Goal: Task Accomplishment & Management: Manage account settings

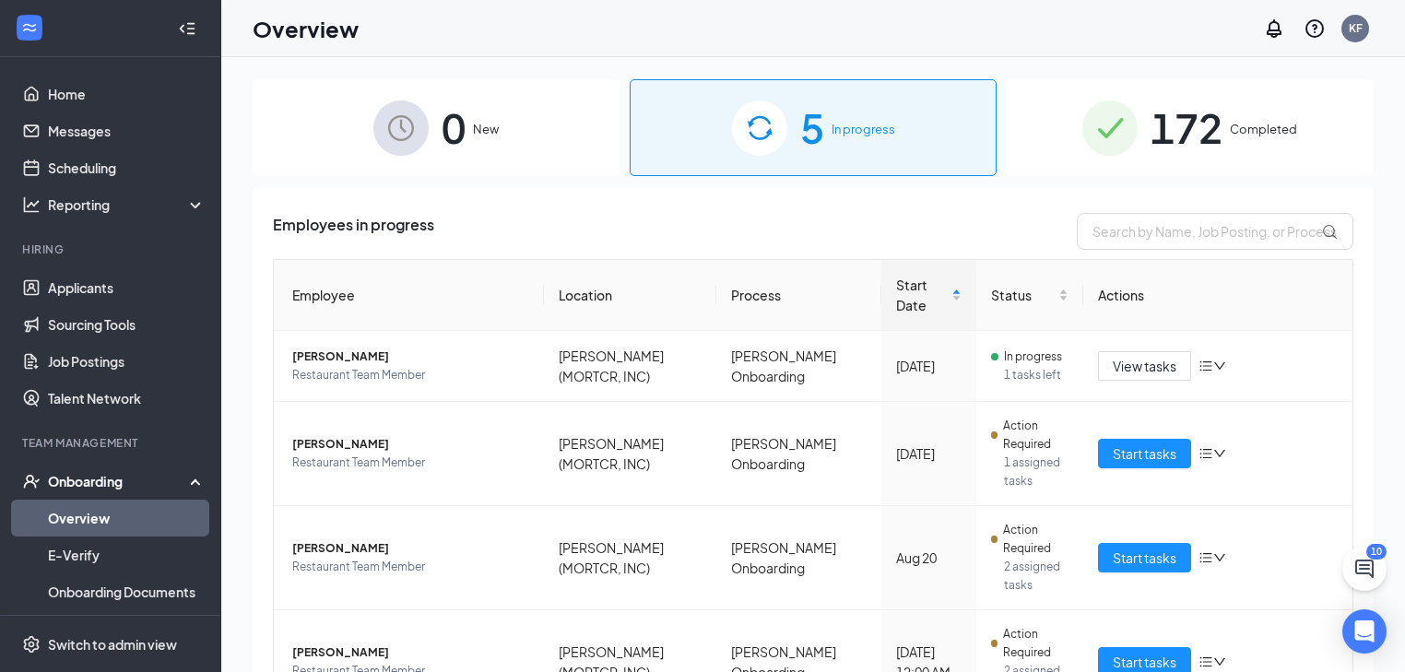
click at [108, 471] on div "Onboarding" at bounding box center [110, 481] width 221 height 37
click at [433, 114] on div "0 New" at bounding box center [437, 127] width 368 height 97
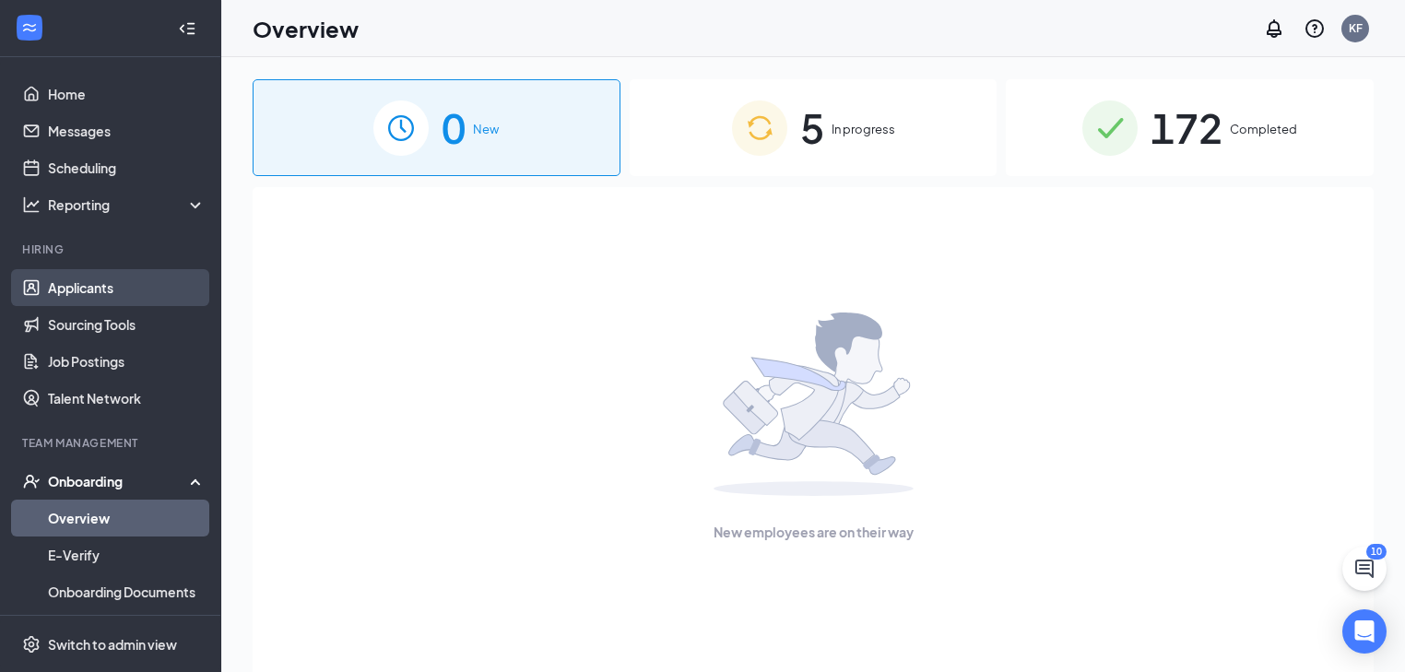
click at [140, 288] on link "Applicants" at bounding box center [127, 287] width 158 height 37
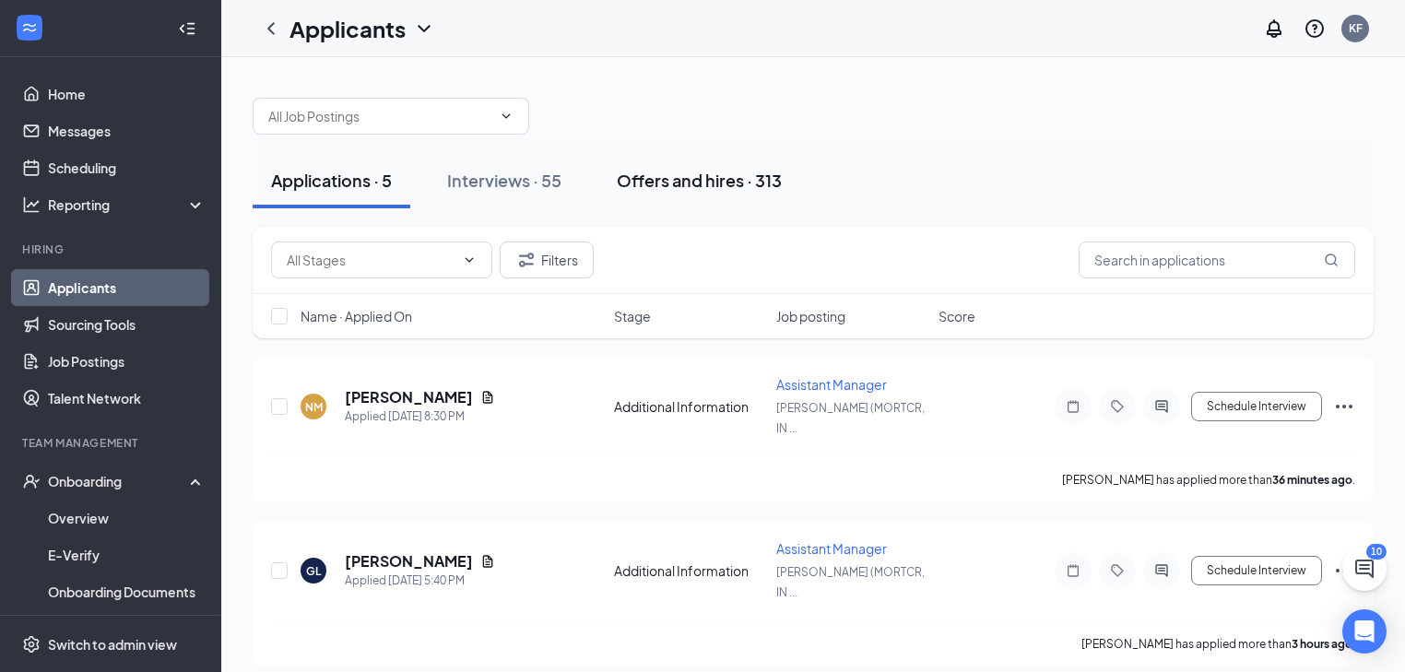
click at [678, 163] on button "Offers and hires · 313" at bounding box center [699, 180] width 202 height 55
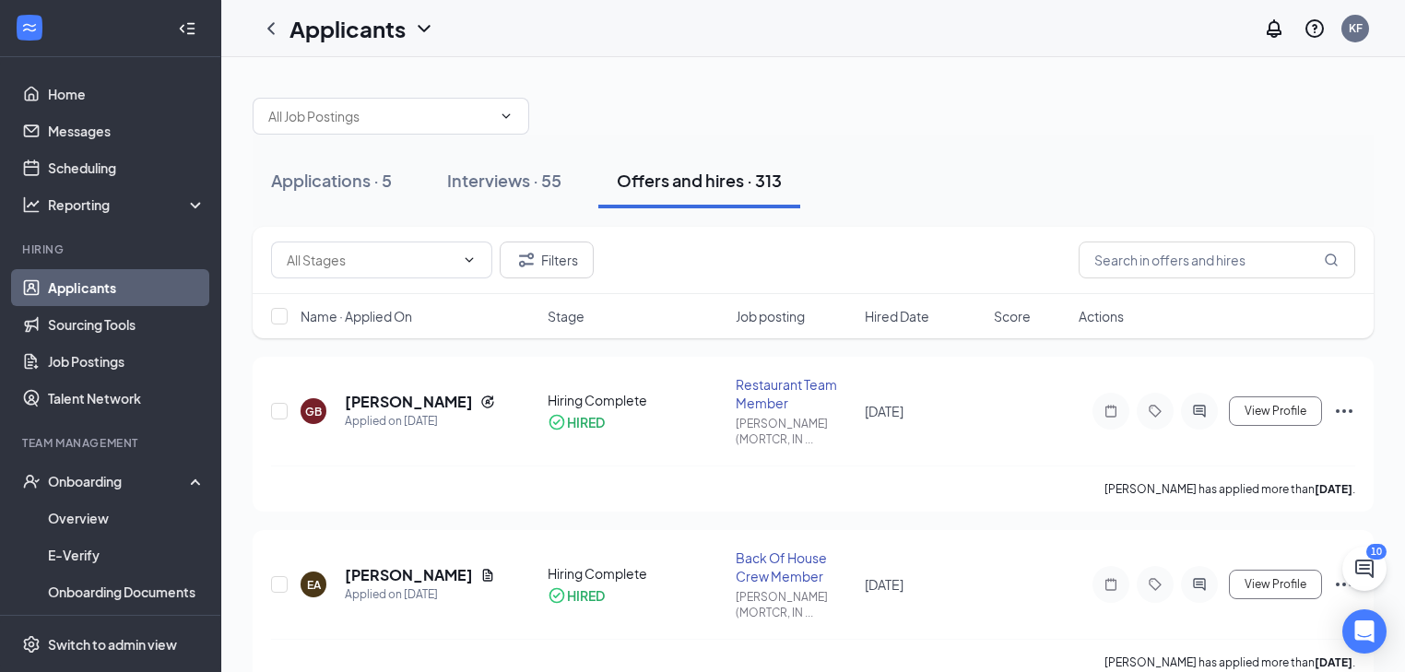
click at [417, 194] on div "Applications · 5 Interviews · 55 Offers and hires · 313" at bounding box center [813, 180] width 1121 height 55
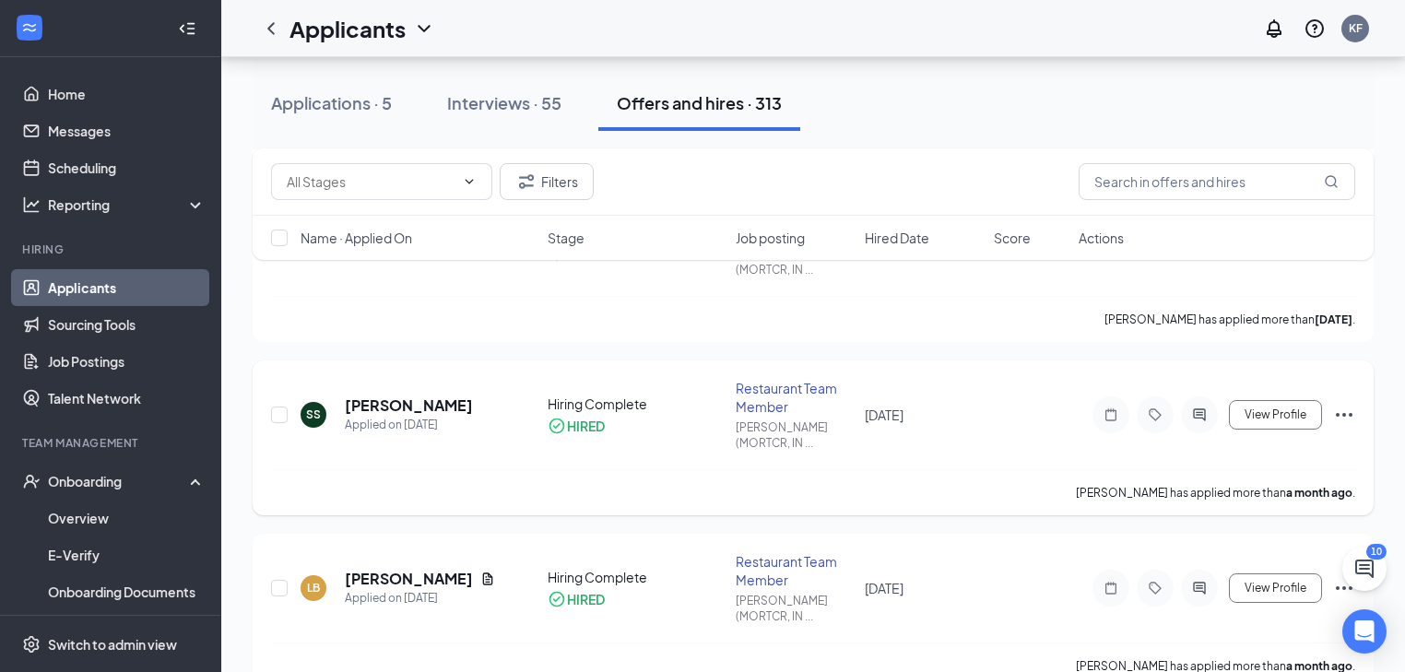
scroll to position [738, 0]
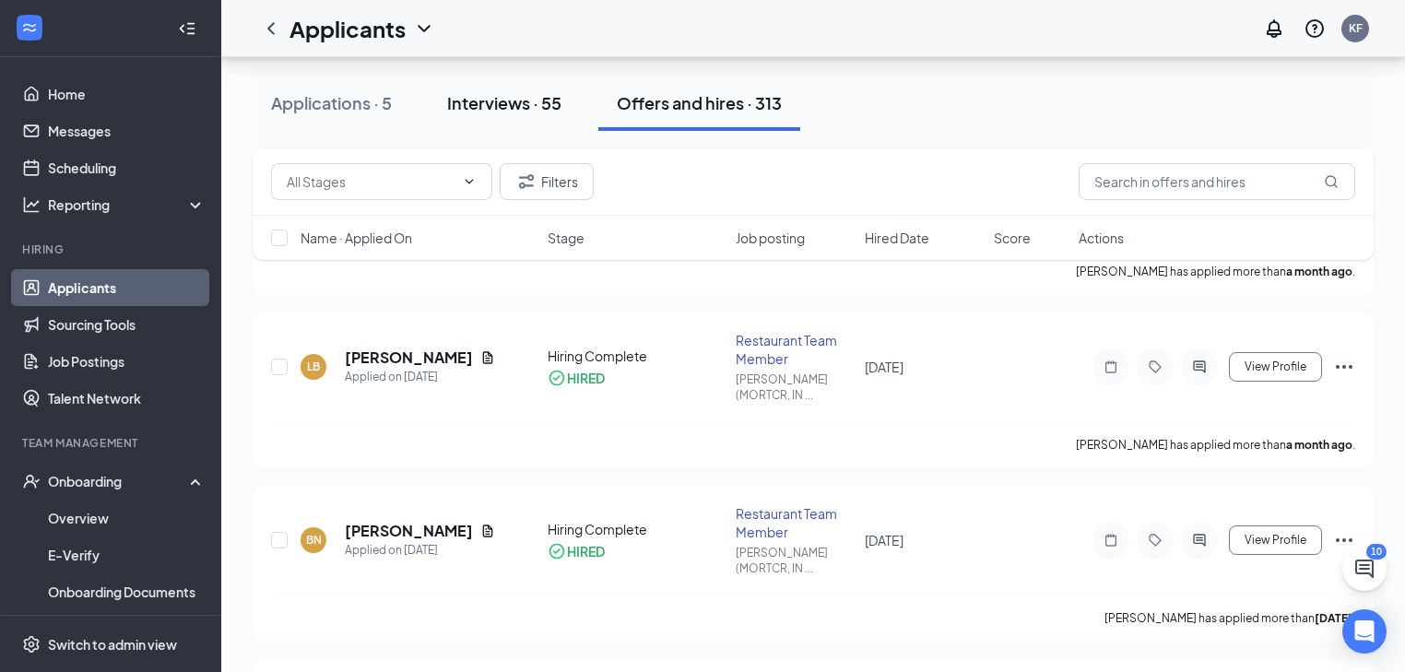
click at [448, 82] on button "Interviews · 55" at bounding box center [504, 103] width 151 height 55
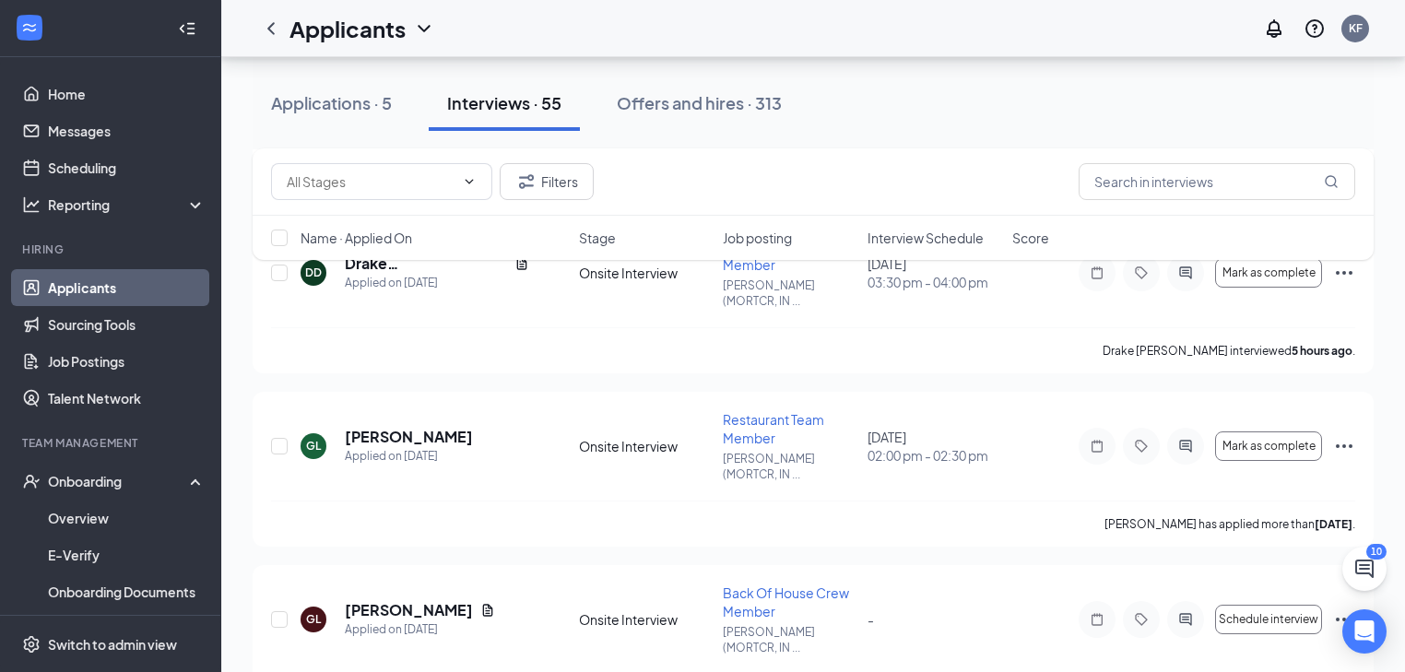
scroll to position [6564, 0]
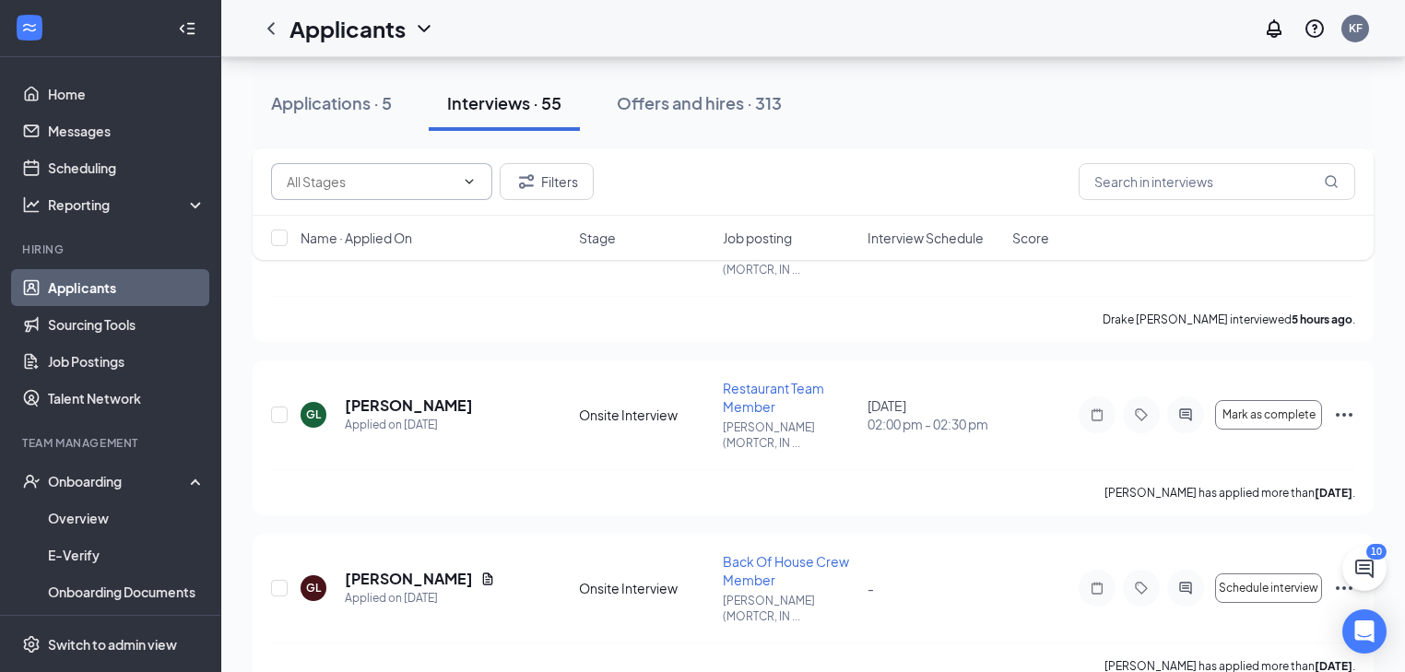
click at [420, 183] on input "text" at bounding box center [371, 181] width 168 height 20
click at [1170, 169] on input "text" at bounding box center [1217, 181] width 277 height 37
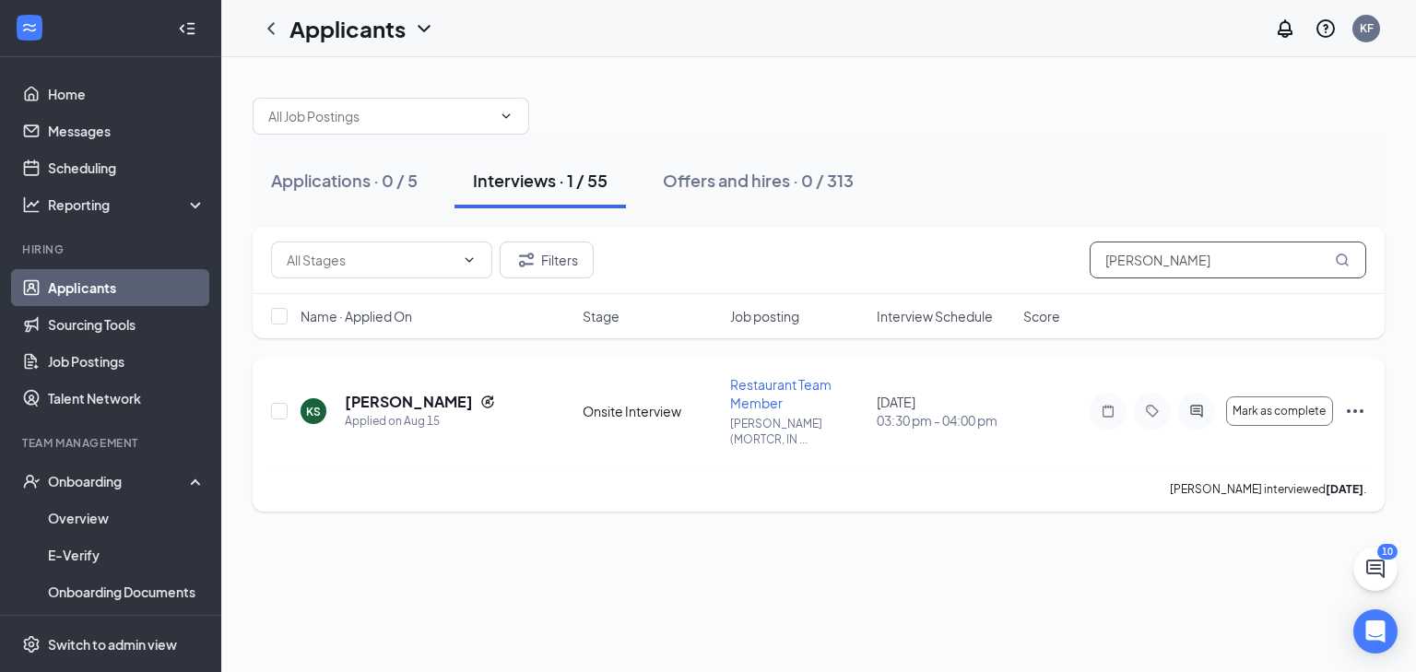
type input "kyleigh"
click at [1360, 409] on icon "Ellipses" at bounding box center [1355, 411] width 17 height 4
click at [811, 588] on div "Applications · 0 / 5 Interviews · 1 / 55 Offers and hires · 0 / 313 Filters kyl…" at bounding box center [818, 364] width 1195 height 615
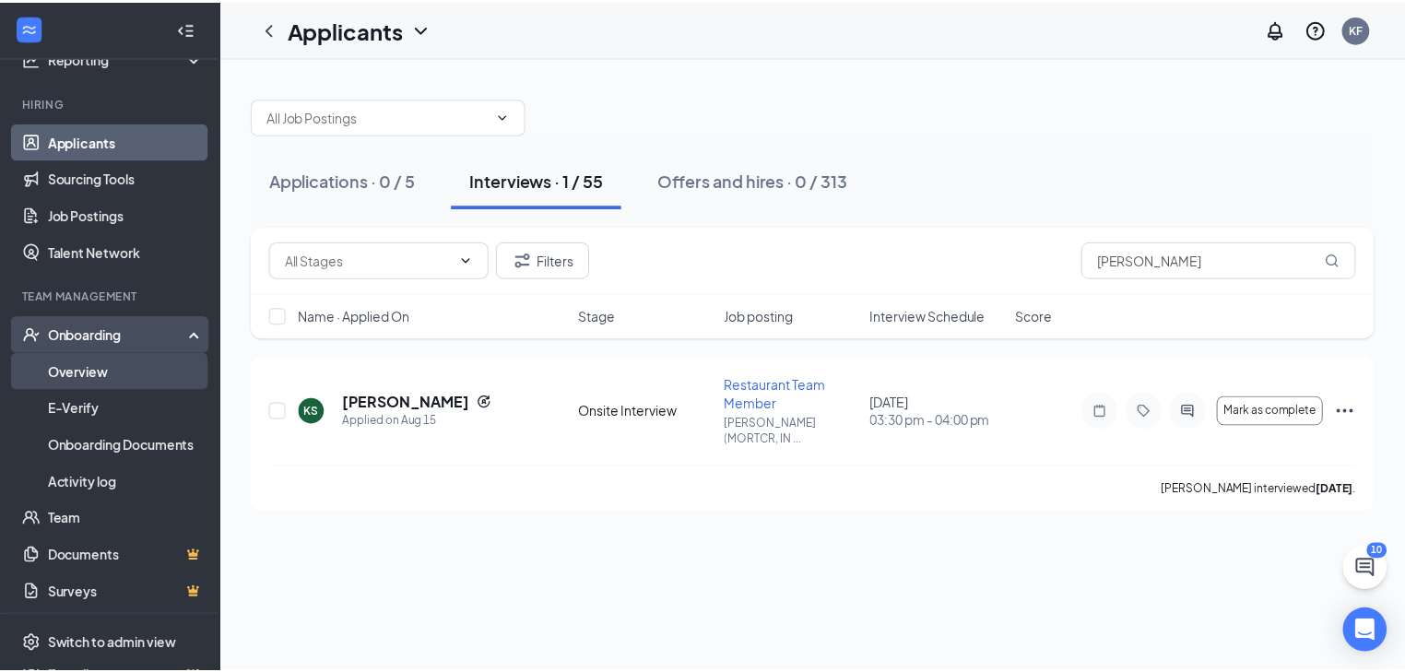
scroll to position [148, 0]
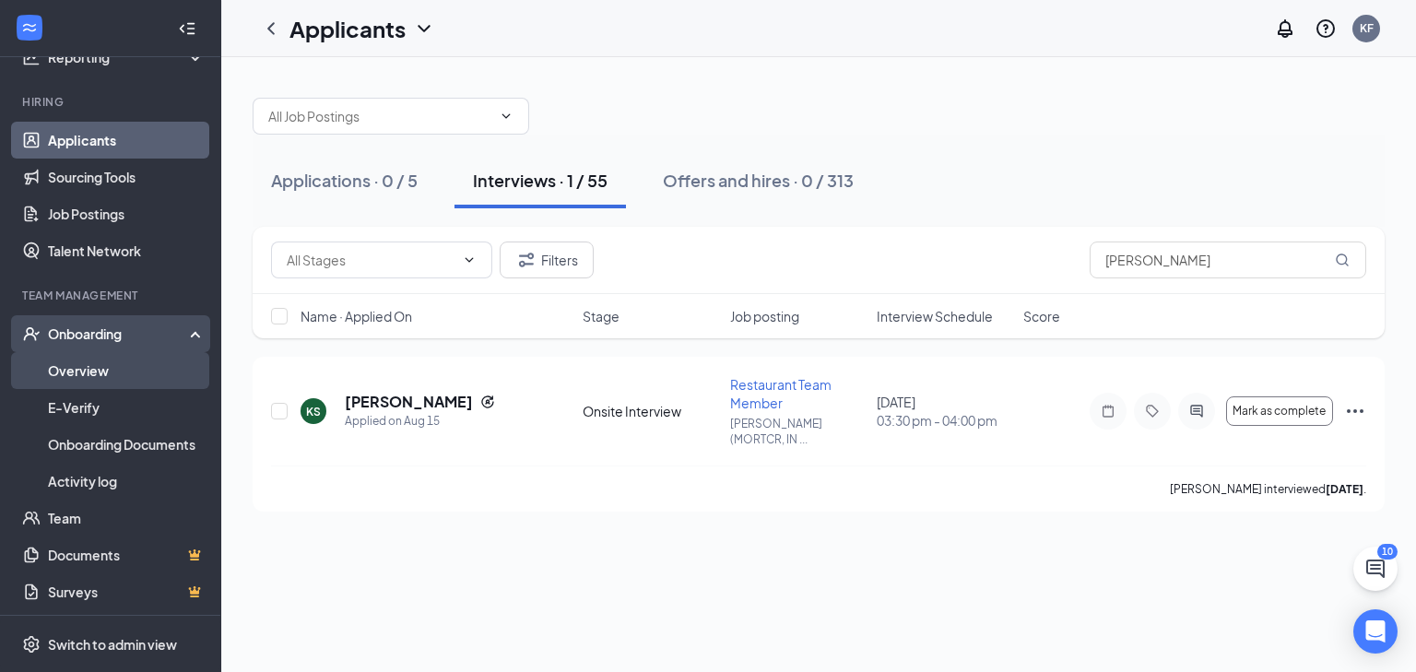
click at [96, 365] on link "Overview" at bounding box center [127, 370] width 158 height 37
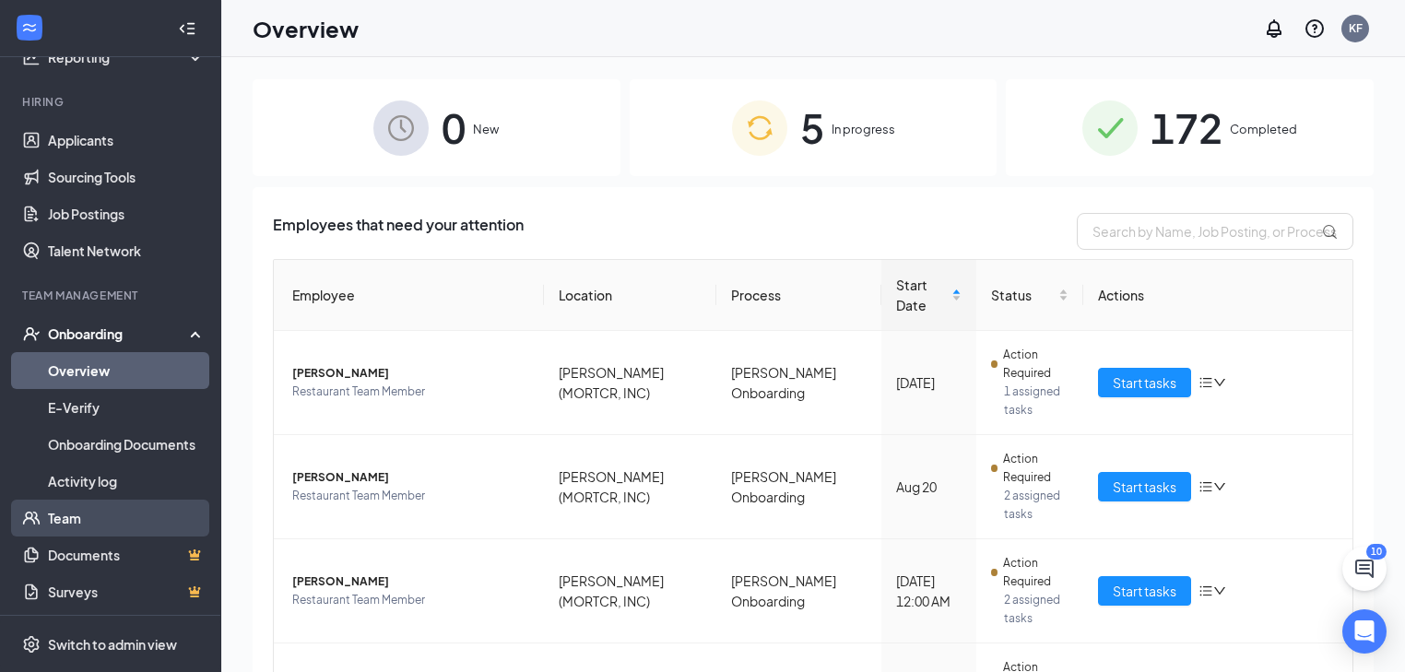
click at [93, 517] on link "Team" at bounding box center [127, 518] width 158 height 37
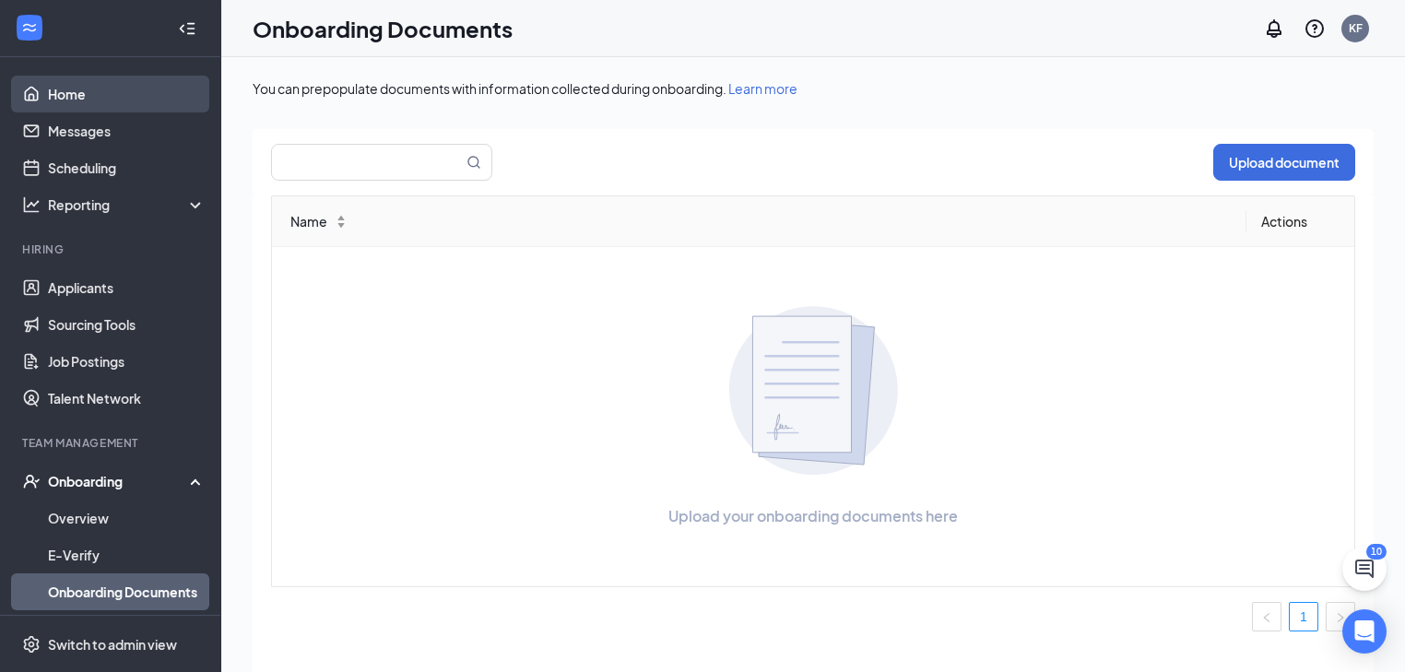
click at [118, 90] on link "Home" at bounding box center [127, 94] width 158 height 37
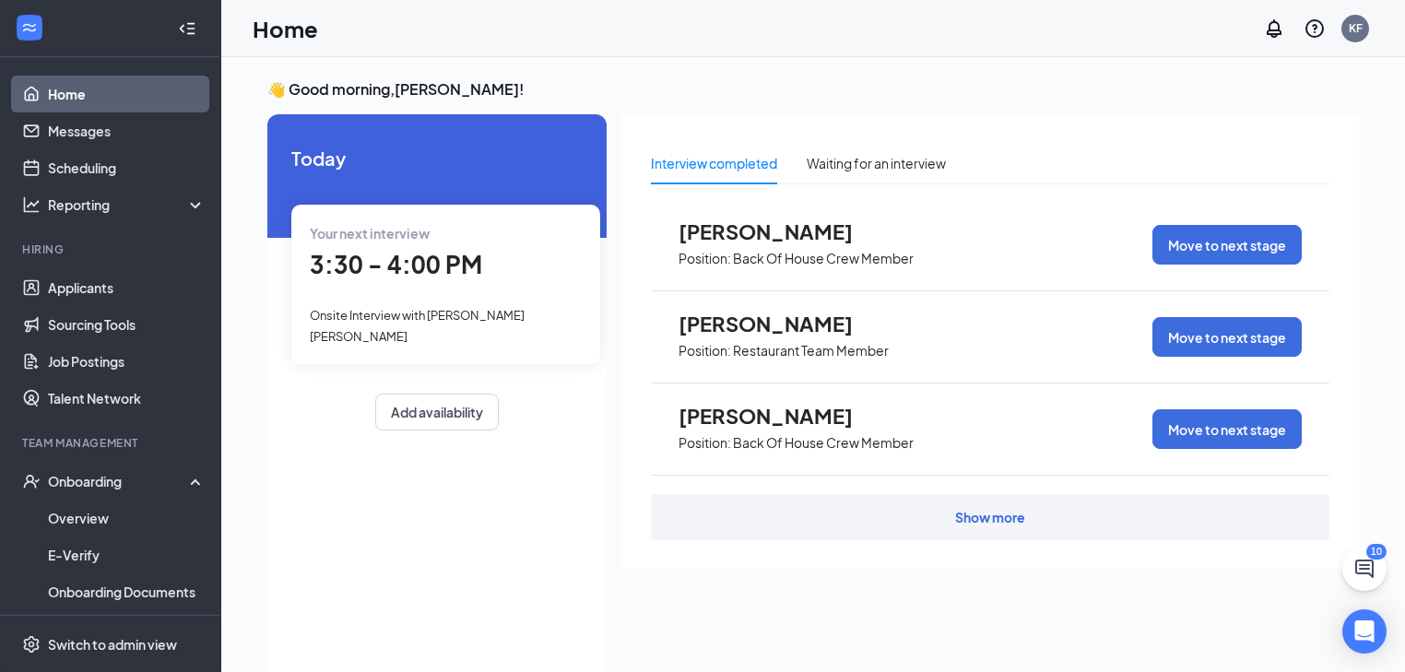
click at [705, 334] on span "[PERSON_NAME]" at bounding box center [780, 324] width 203 height 24
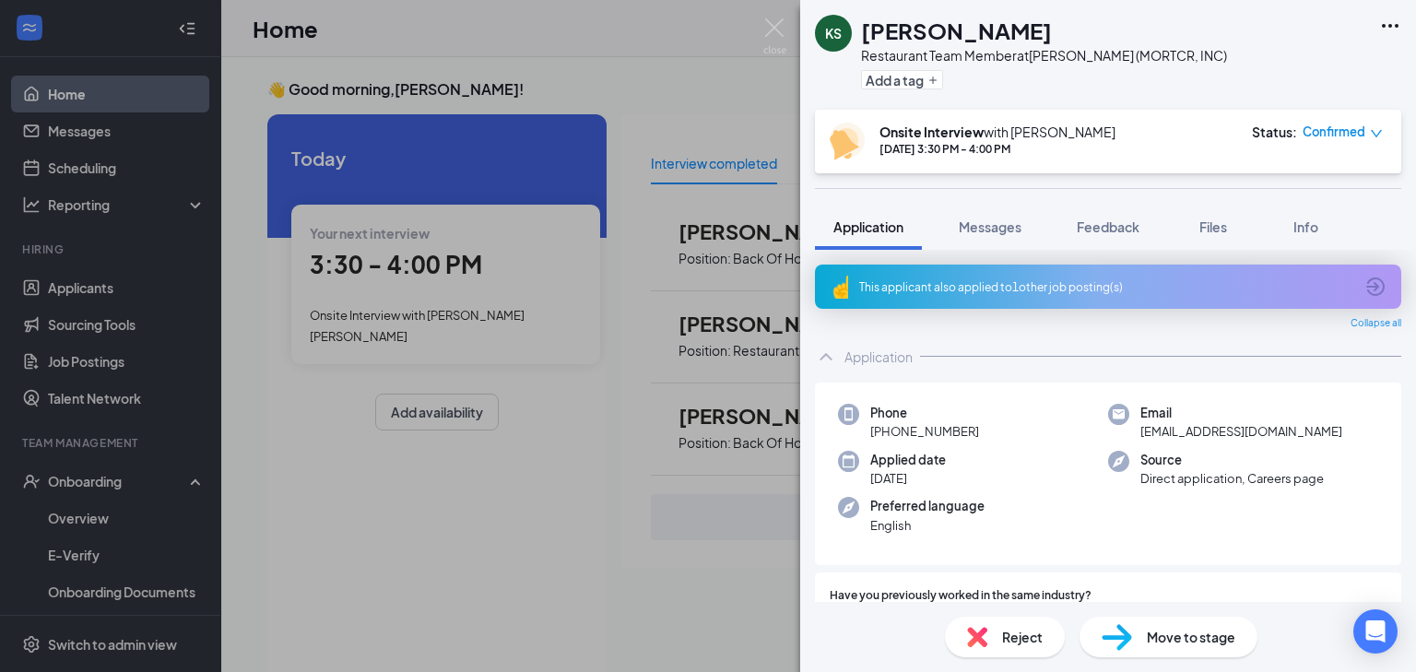
click at [1158, 133] on div "Onsite Interview with [PERSON_NAME] [DATE] 3:30 PM - 4:00 PM Status : Confirmed" at bounding box center [1106, 142] width 553 height 38
click at [1363, 133] on span "Confirmed" at bounding box center [1334, 132] width 63 height 18
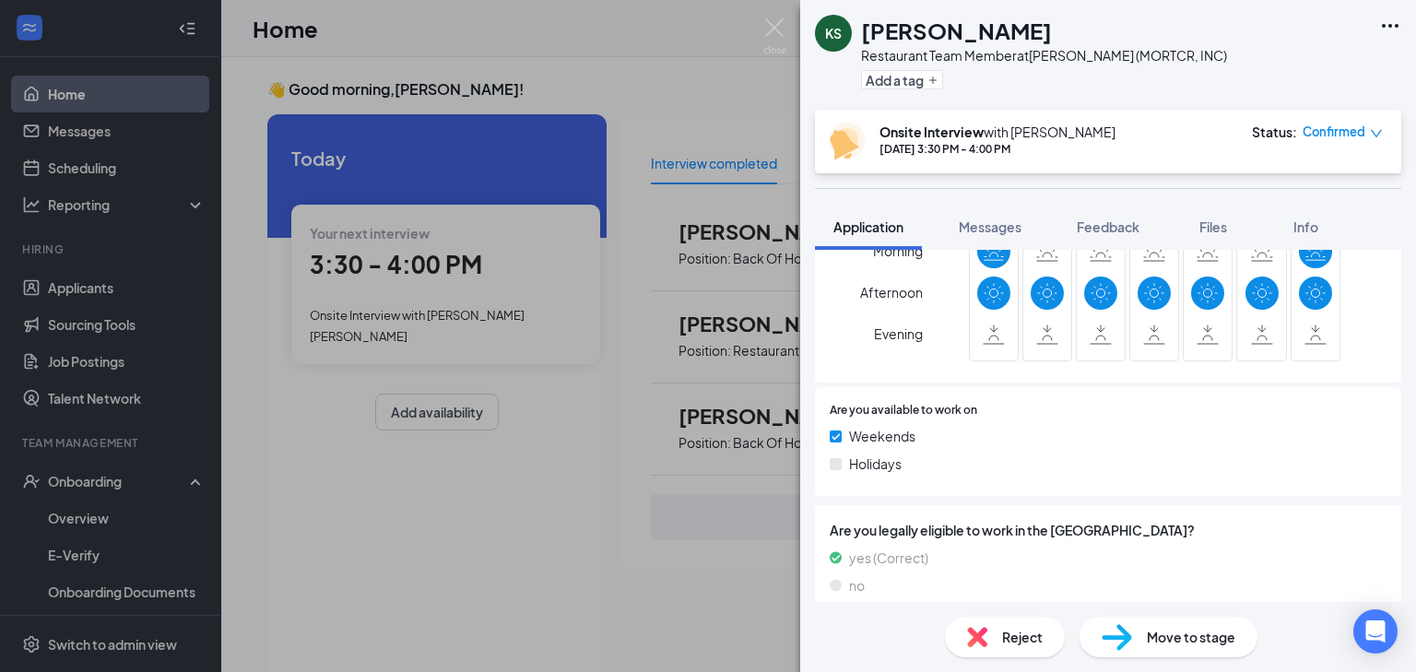
scroll to position [811, 0]
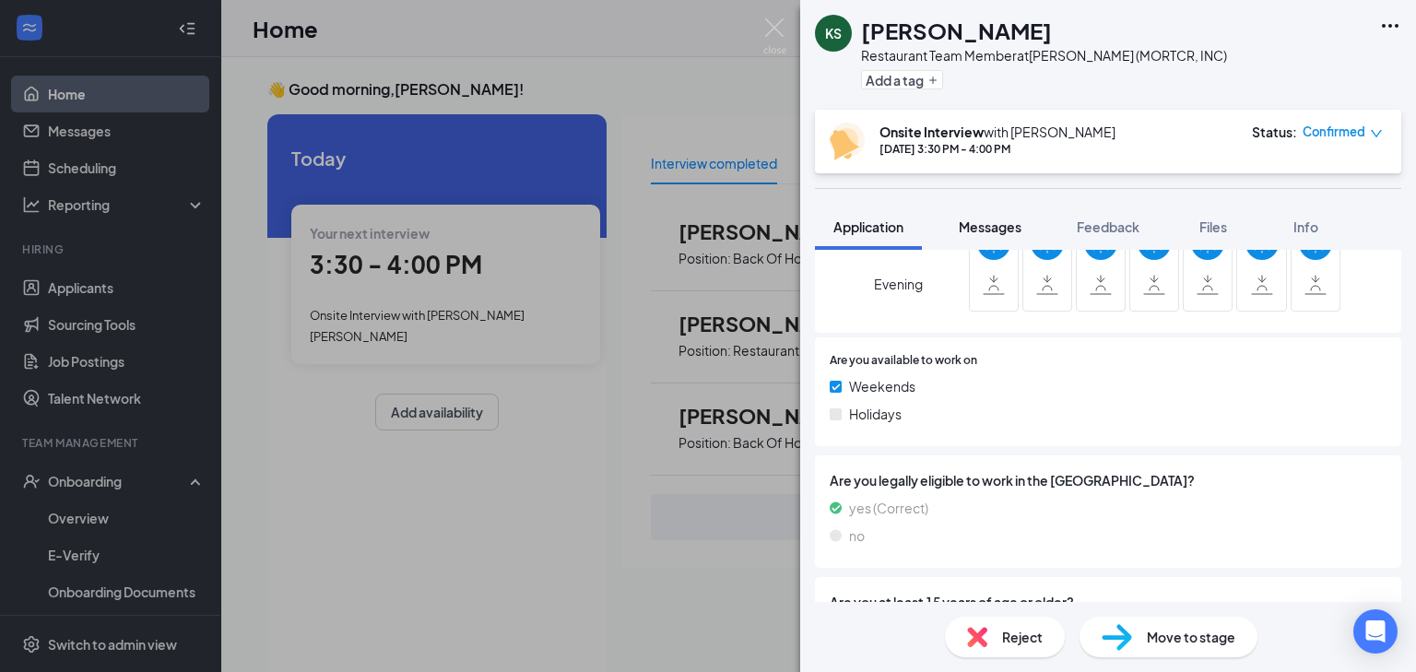
click at [981, 223] on span "Messages" at bounding box center [990, 226] width 63 height 17
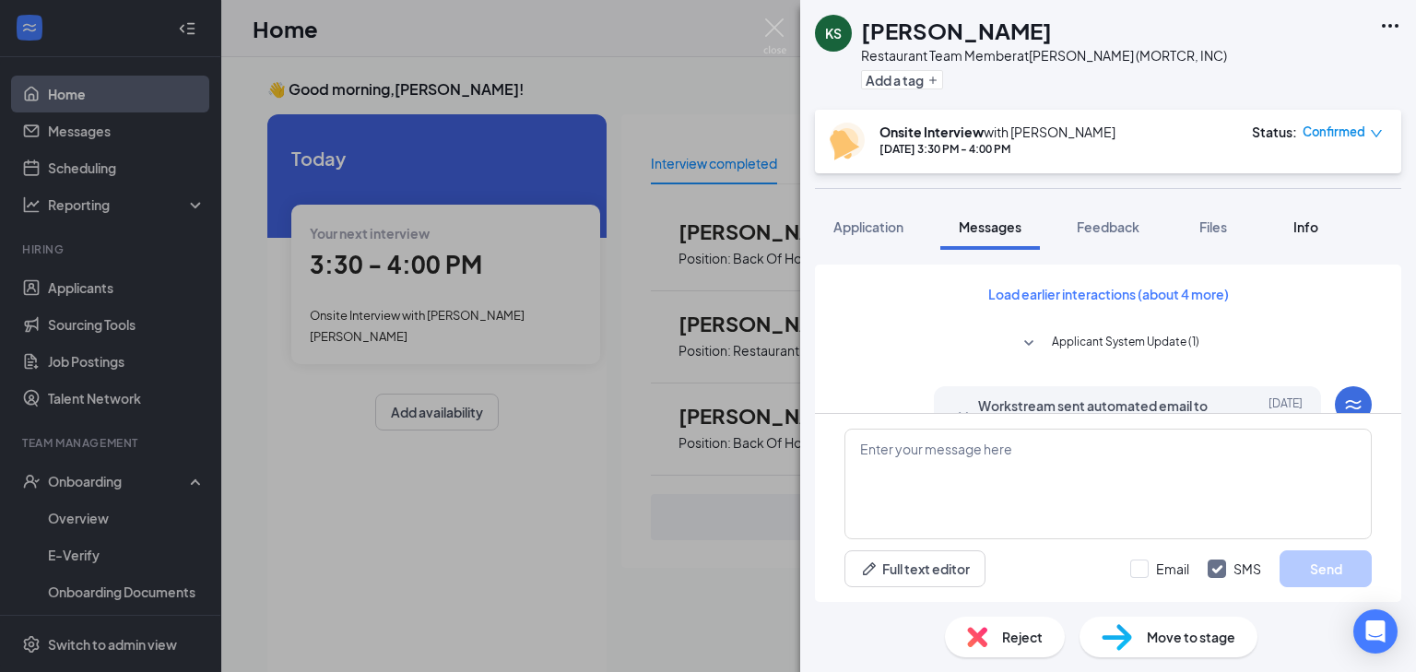
drag, startPoint x: 1305, startPoint y: 231, endPoint x: 1284, endPoint y: 238, distance: 22.2
click at [1294, 238] on button "Info" at bounding box center [1306, 227] width 74 height 46
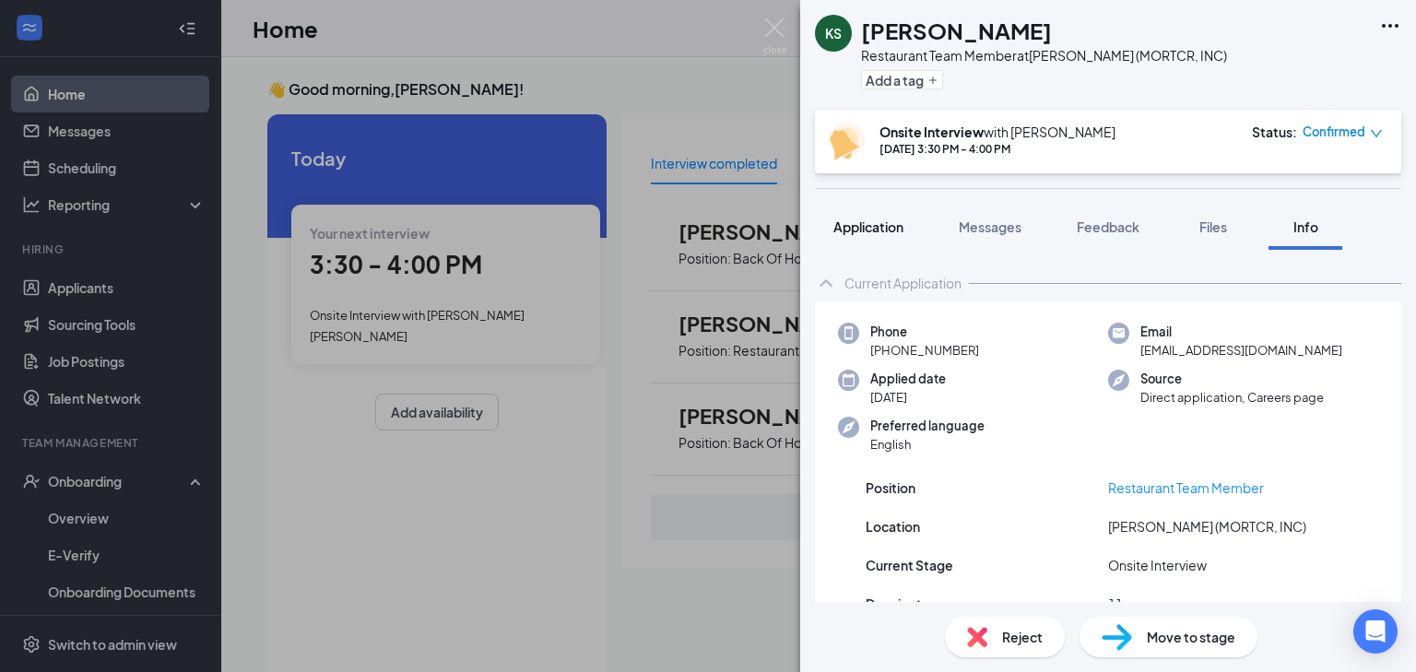
click at [865, 230] on span "Application" at bounding box center [868, 226] width 70 height 17
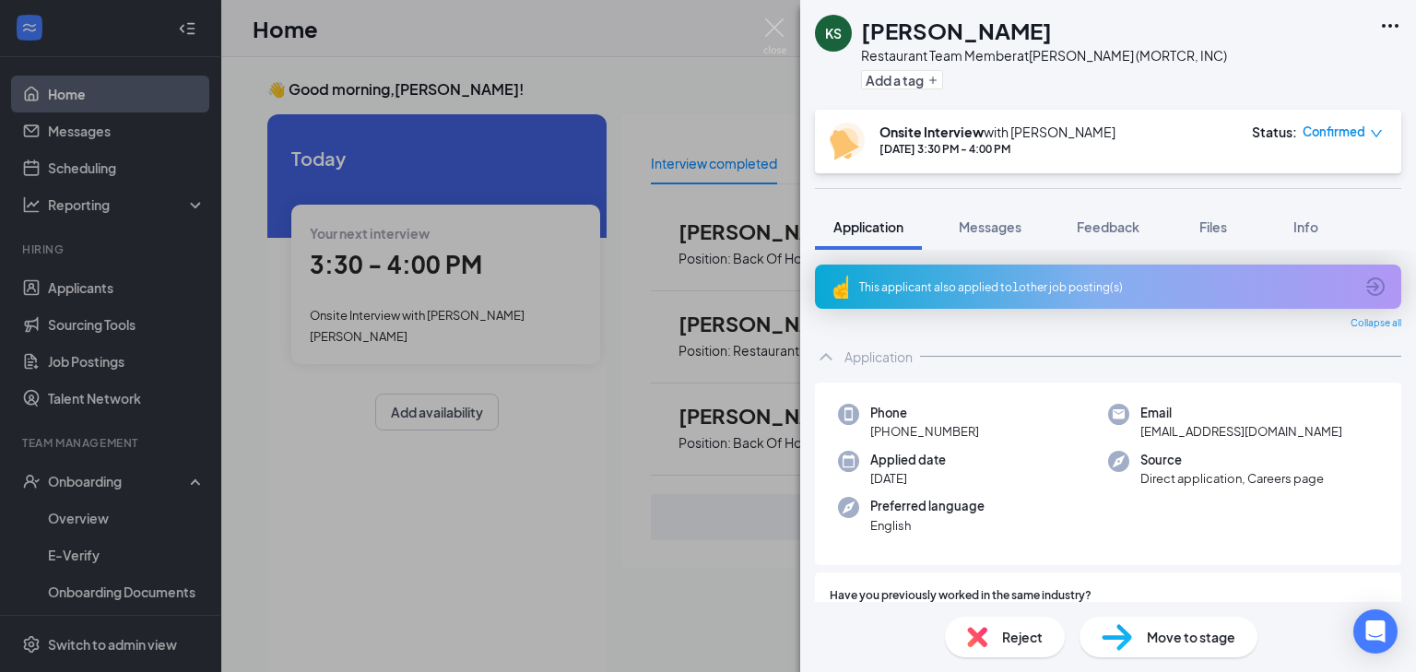
click at [1181, 131] on div "Onsite Interview with [PERSON_NAME] [DATE] 3:30 PM - 4:00 PM Status : Confirmed" at bounding box center [1106, 142] width 553 height 38
click at [912, 140] on div "Onsite Interview with [PERSON_NAME]" at bounding box center [997, 132] width 236 height 18
click at [1363, 125] on span "Confirmed" at bounding box center [1334, 132] width 63 height 18
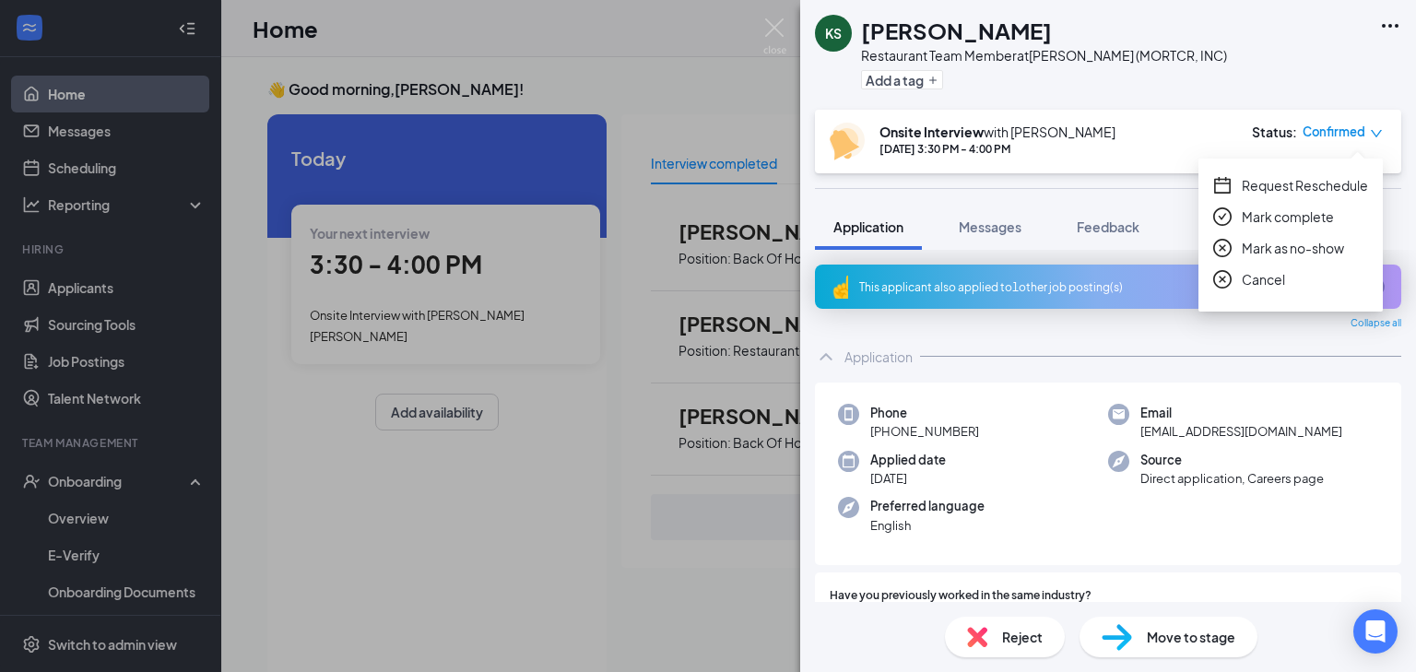
click at [1359, 133] on span "Confirmed" at bounding box center [1334, 132] width 63 height 18
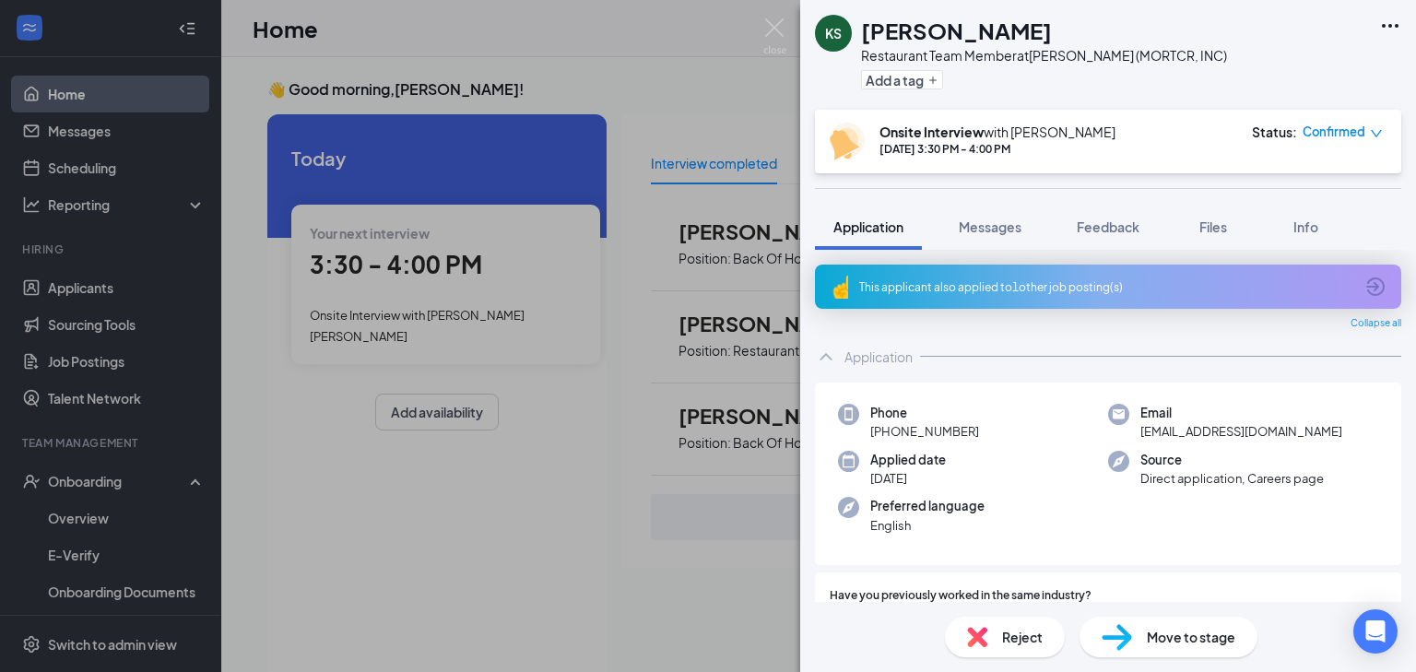
click at [1392, 20] on icon "Ellipses" at bounding box center [1390, 26] width 22 height 22
click at [1062, 91] on div "Add a tag" at bounding box center [1044, 80] width 366 height 30
